Goal: Task Accomplishment & Management: Complete application form

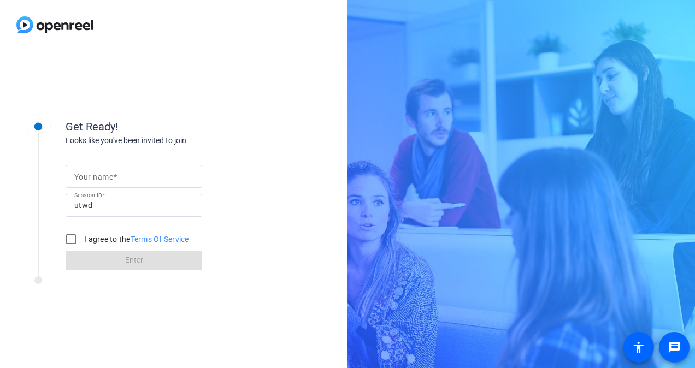
click at [102, 175] on mat-label "Your name" at bounding box center [93, 177] width 39 height 9
click at [102, 175] on input "Your name" at bounding box center [133, 176] width 119 height 13
type input "[PERSON_NAME]"
drag, startPoint x: 250, startPoint y: 97, endPoint x: 232, endPoint y: 120, distance: 29.2
click at [252, 95] on div "Get Ready! Looks like you've been invited to join Your name [PERSON_NAME] Sessi…" at bounding box center [174, 209] width 348 height 319
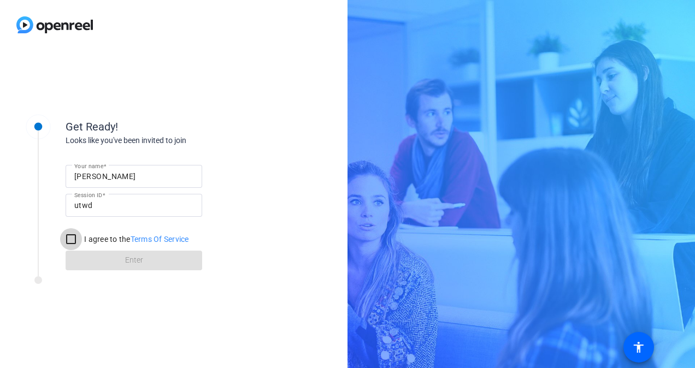
click at [75, 234] on input "I agree to the Terms Of Service" at bounding box center [71, 239] width 22 height 22
checkbox input "true"
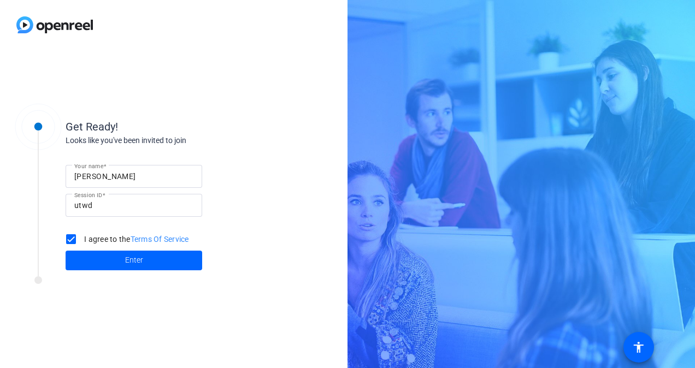
click at [130, 255] on span "Enter" at bounding box center [134, 260] width 18 height 11
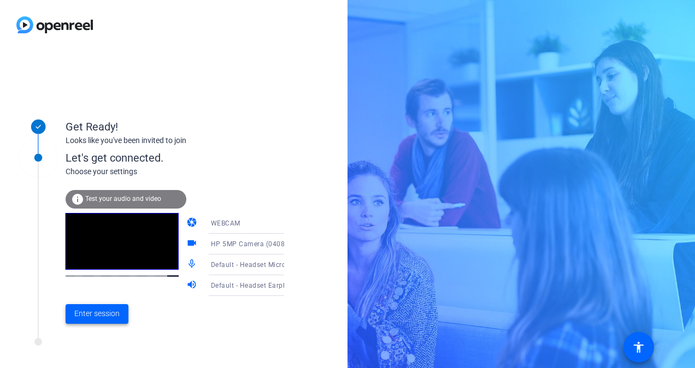
click at [113, 318] on span "Enter session" at bounding box center [96, 313] width 45 height 11
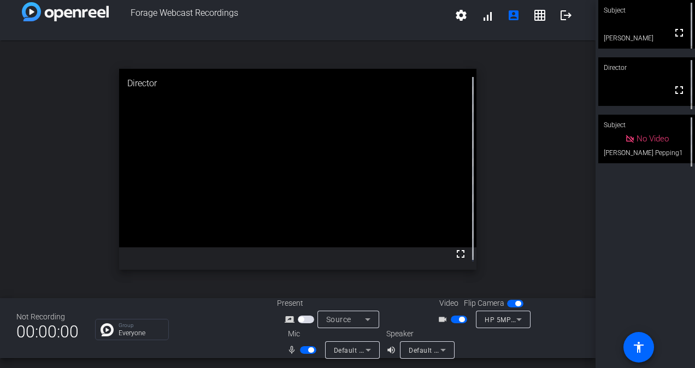
scroll to position [13, 0]
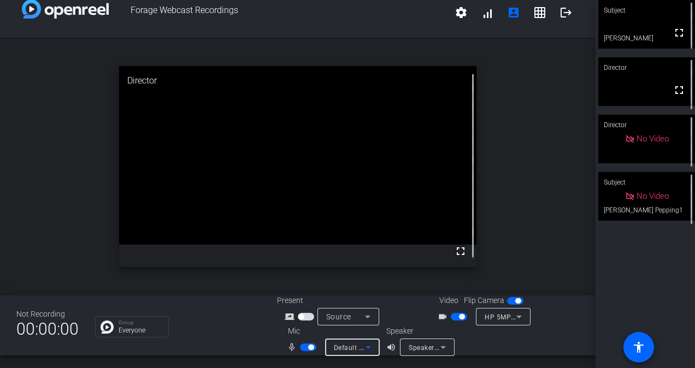
click at [365, 345] on icon at bounding box center [368, 347] width 13 height 13
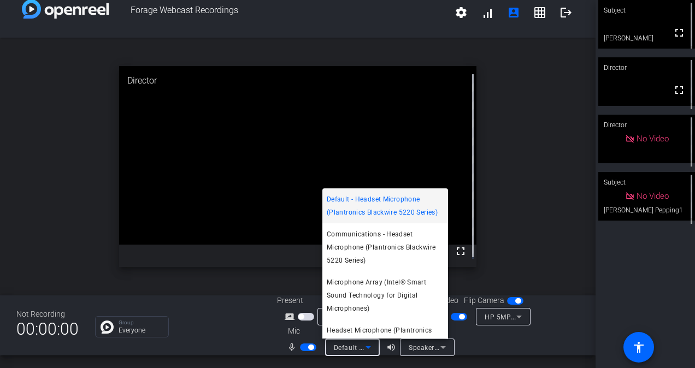
click at [549, 185] on div at bounding box center [347, 184] width 695 height 368
